Goal: Task Accomplishment & Management: Use online tool/utility

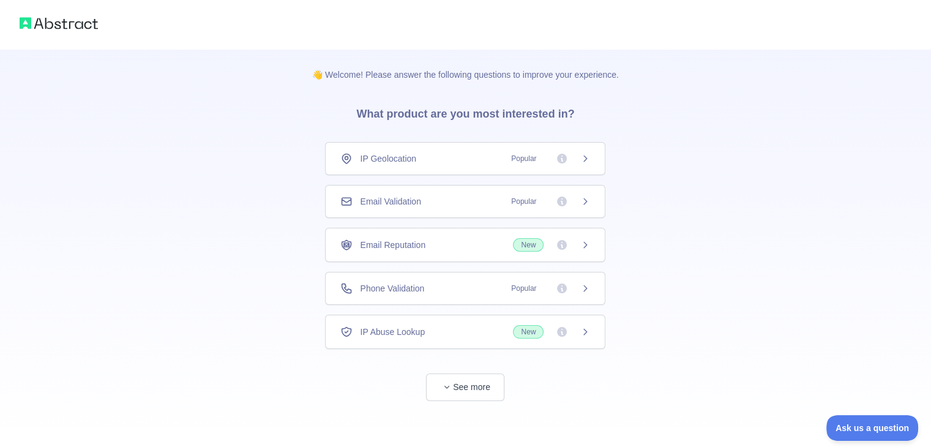
click at [361, 162] on span "IP Geolocation" at bounding box center [388, 158] width 56 height 12
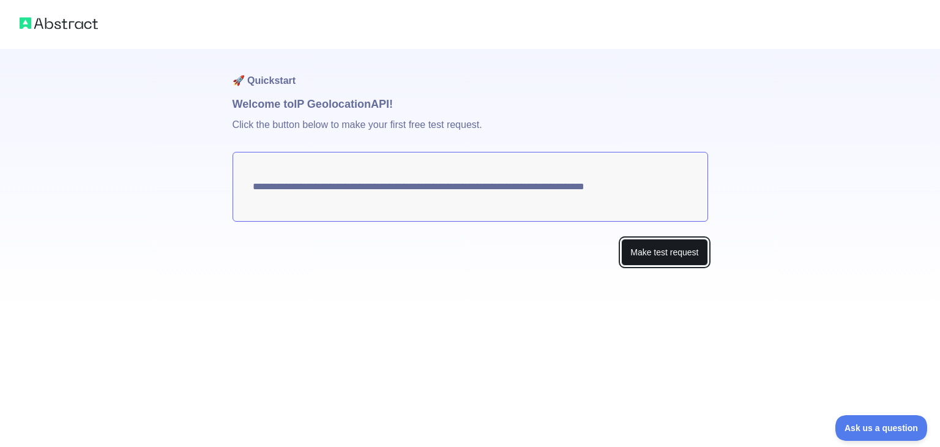
click at [676, 254] on button "Make test request" at bounding box center [664, 253] width 86 height 28
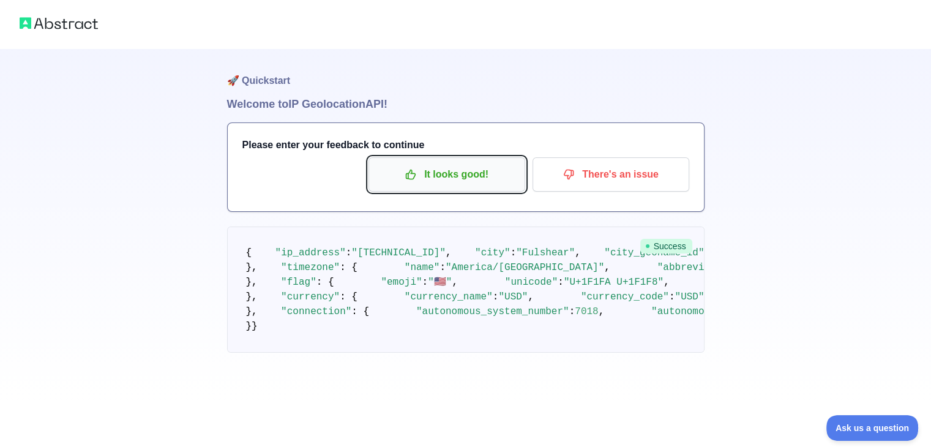
click at [435, 179] on p "It looks good!" at bounding box center [447, 174] width 138 height 21
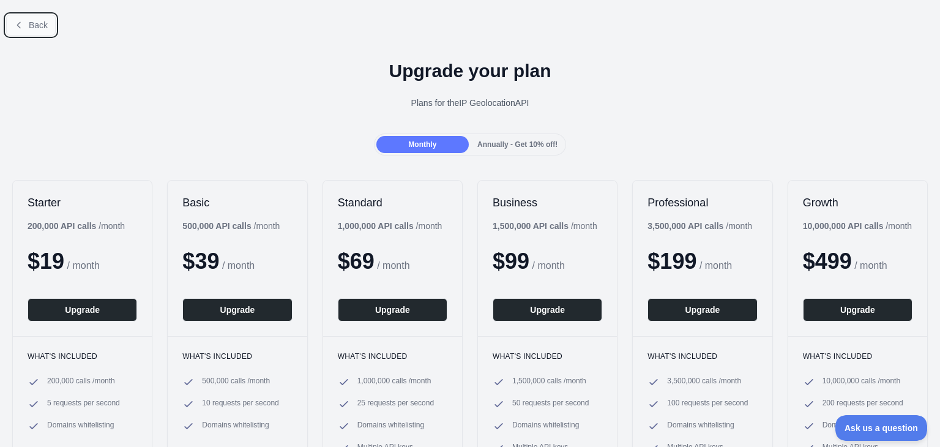
click at [48, 24] on button "Back" at bounding box center [31, 25] width 50 height 21
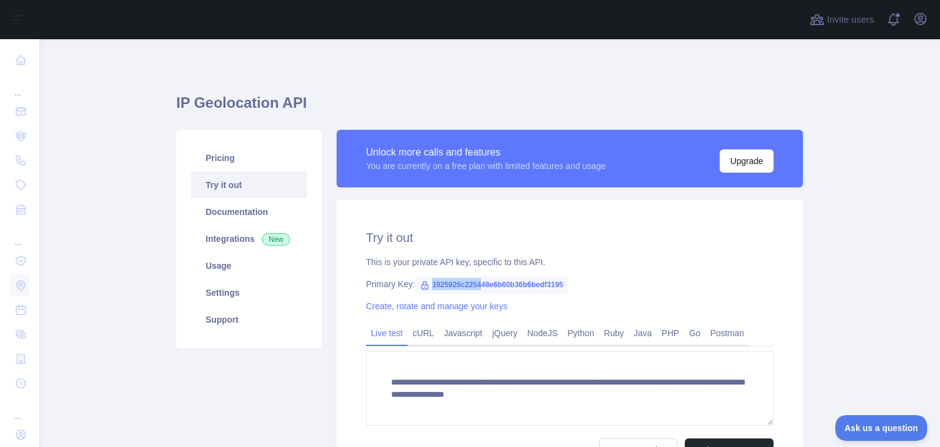
drag, startPoint x: 421, startPoint y: 285, endPoint x: 482, endPoint y: 281, distance: 61.4
click at [481, 282] on span "1925926c225448e6b60b36b6bedf3195" at bounding box center [491, 285] width 153 height 18
click at [571, 291] on div "**********" at bounding box center [570, 345] width 467 height 291
drag, startPoint x: 558, startPoint y: 285, endPoint x: 424, endPoint y: 286, distance: 134.7
click at [424, 286] on span "1925926c225448e6b60b36b6bedf3195" at bounding box center [491, 285] width 153 height 18
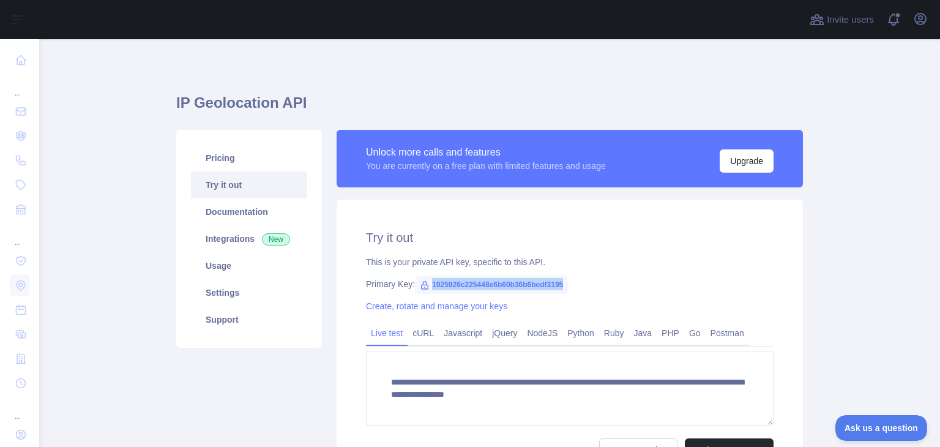
copy span "1925926c225448e6b60b36b6bedf3195"
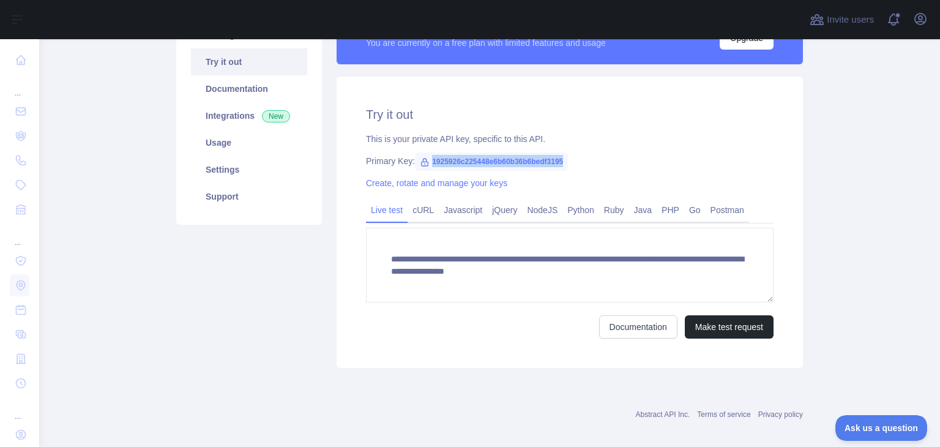
scroll to position [134, 0]
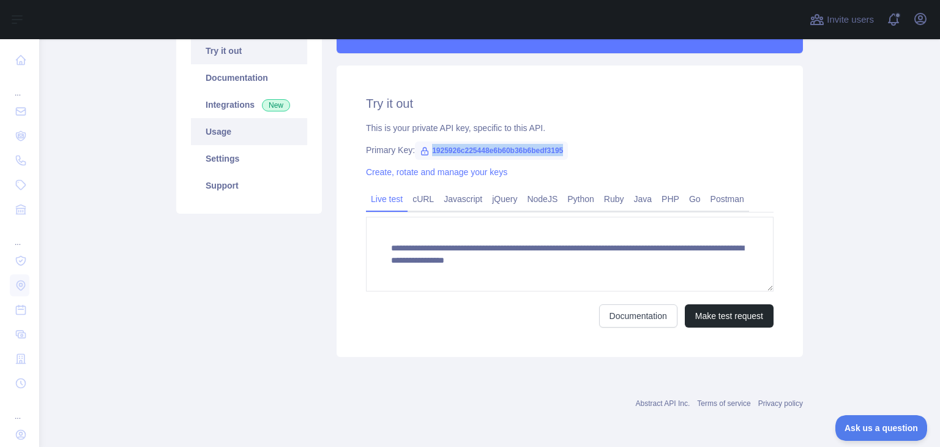
click at [217, 138] on link "Usage" at bounding box center [249, 131] width 116 height 27
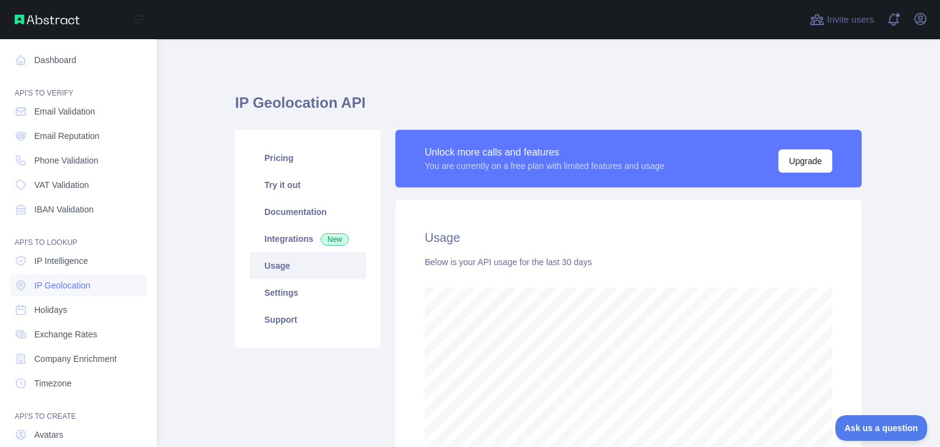
scroll to position [611891, 611524]
click at [45, 62] on link "Dashboard" at bounding box center [78, 60] width 137 height 22
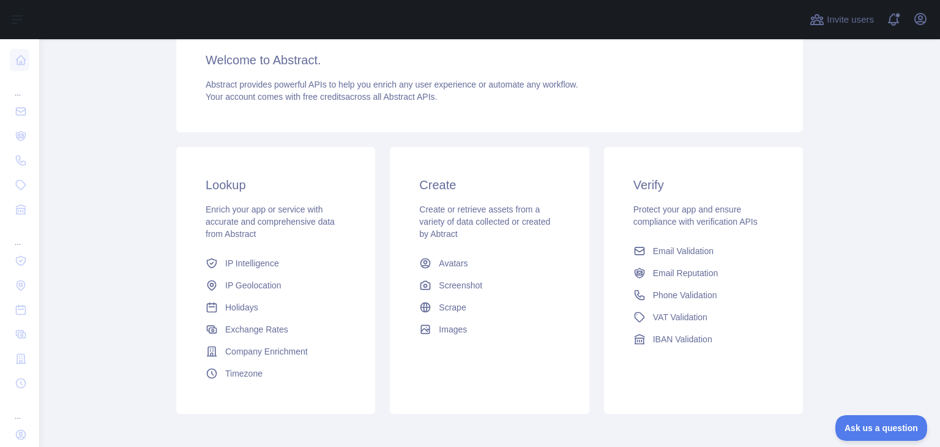
scroll to position [122, 0]
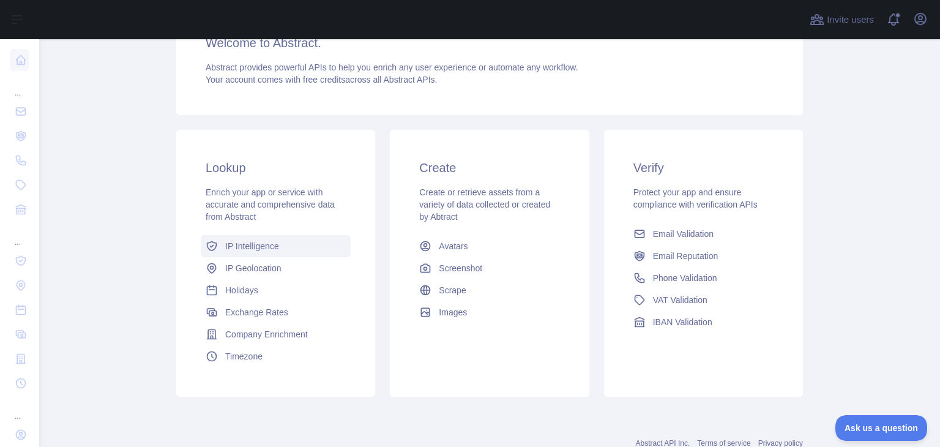
click at [231, 246] on span "IP Intelligence" at bounding box center [252, 246] width 54 height 12
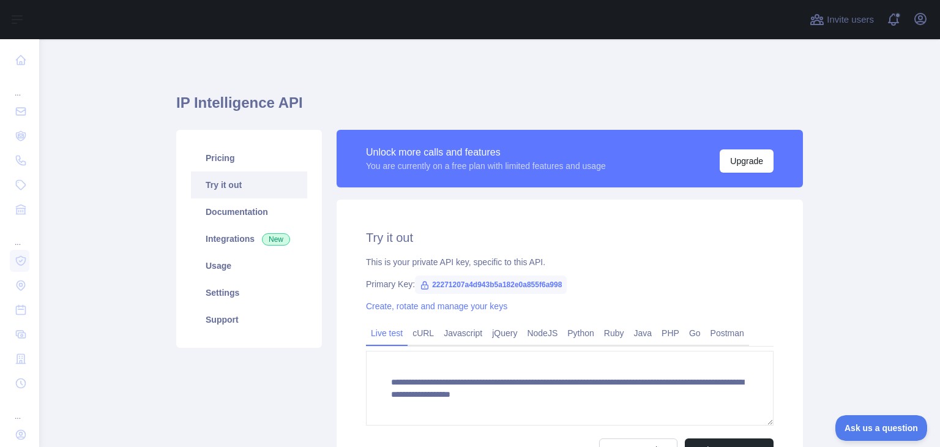
click at [220, 181] on link "Try it out" at bounding box center [249, 184] width 116 height 27
click at [219, 157] on link "Pricing" at bounding box center [249, 158] width 116 height 27
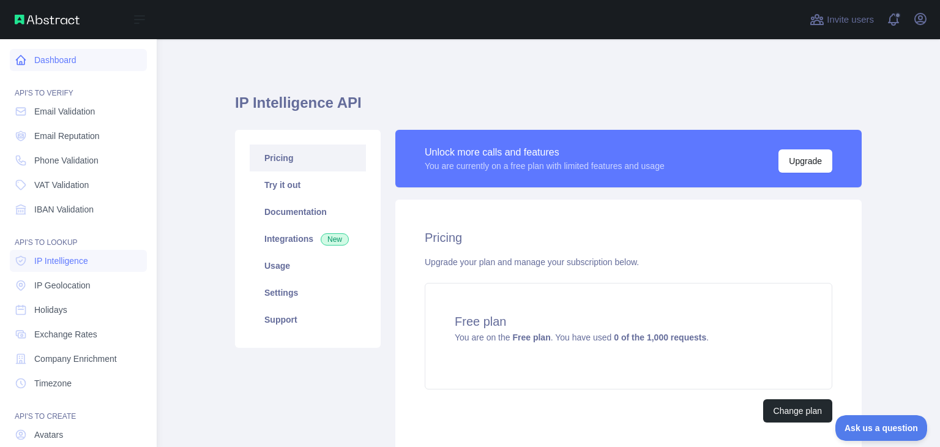
click at [56, 53] on link "Dashboard" at bounding box center [78, 60] width 137 height 22
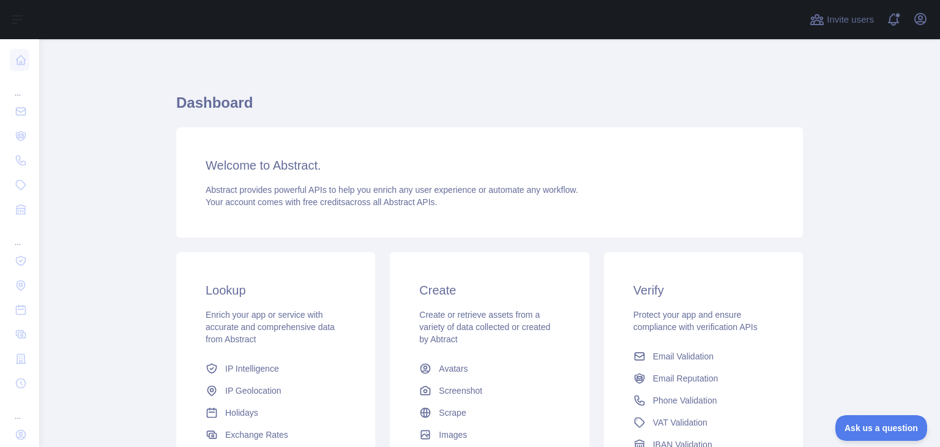
scroll to position [163, 0]
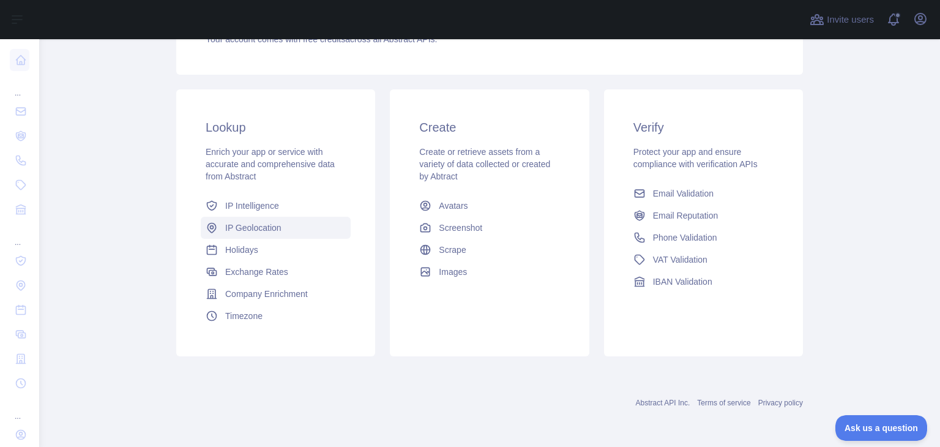
click at [230, 233] on link "IP Geolocation" at bounding box center [276, 228] width 150 height 22
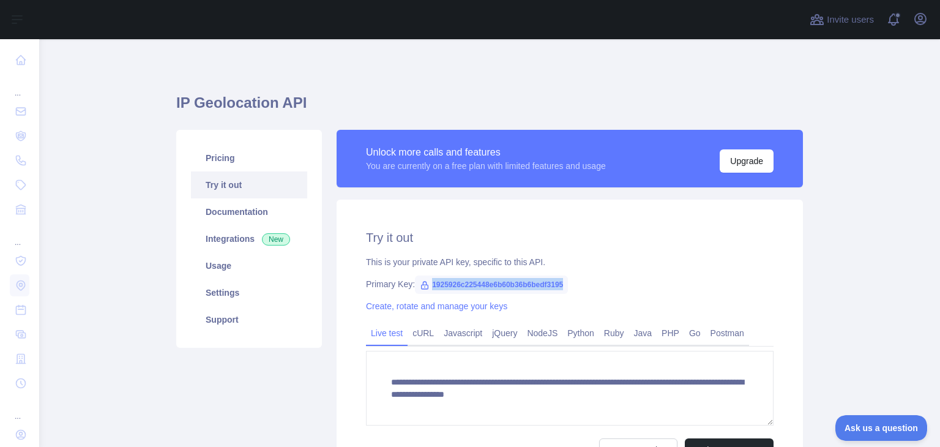
drag, startPoint x: 426, startPoint y: 283, endPoint x: 560, endPoint y: 285, distance: 134.1
click at [560, 285] on span "1925926c225448e6b60b36b6bedf3195" at bounding box center [491, 285] width 153 height 18
copy span "1925926c225448e6b60b36b6bedf3195"
